Goal: Navigation & Orientation: Find specific page/section

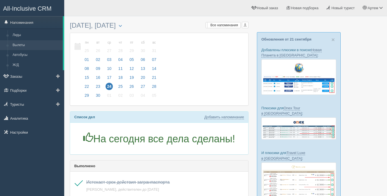
click at [22, 42] on link "Вылеты" at bounding box center [36, 45] width 53 height 10
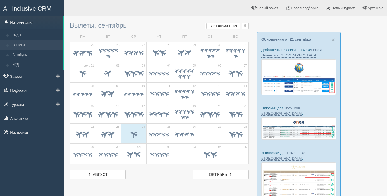
click at [32, 21] on link "Напоминания" at bounding box center [31, 22] width 63 height 12
